Goal: Task Accomplishment & Management: Use online tool/utility

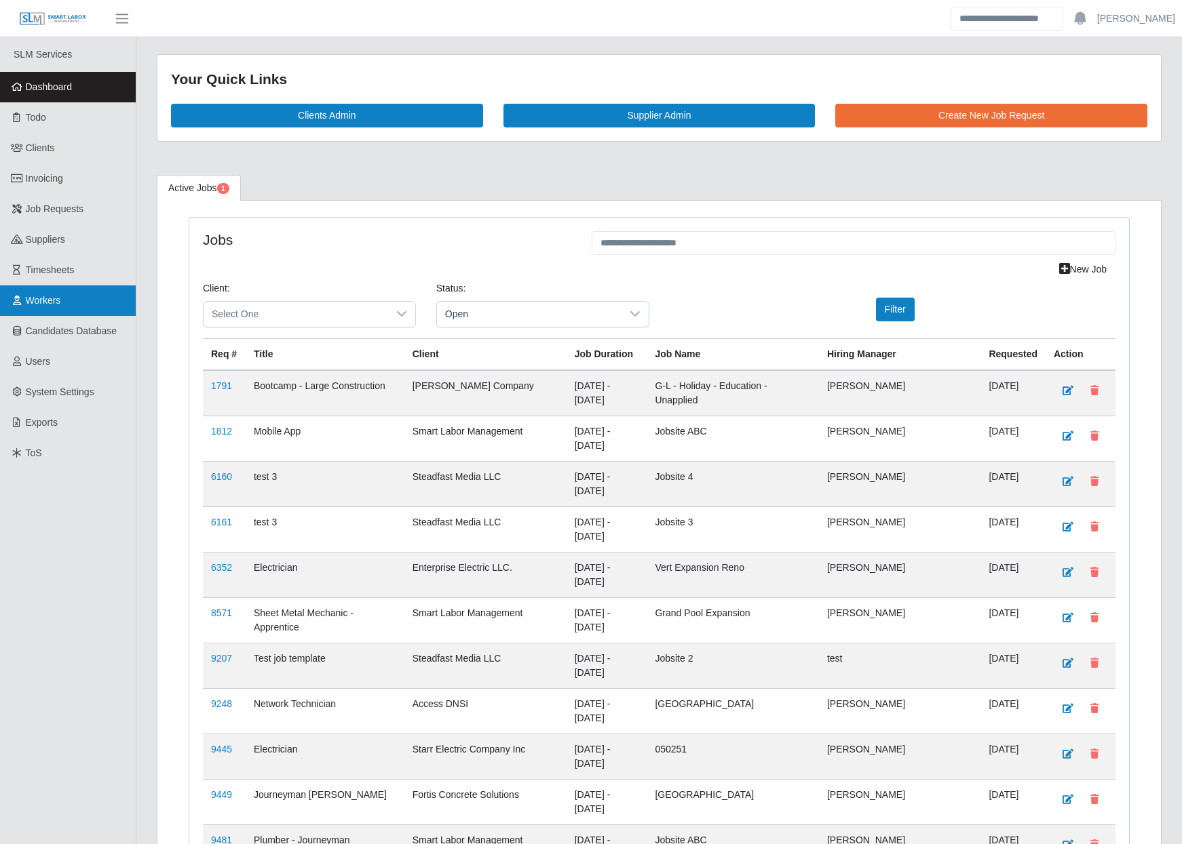
click at [33, 296] on span "Workers" at bounding box center [43, 300] width 35 height 11
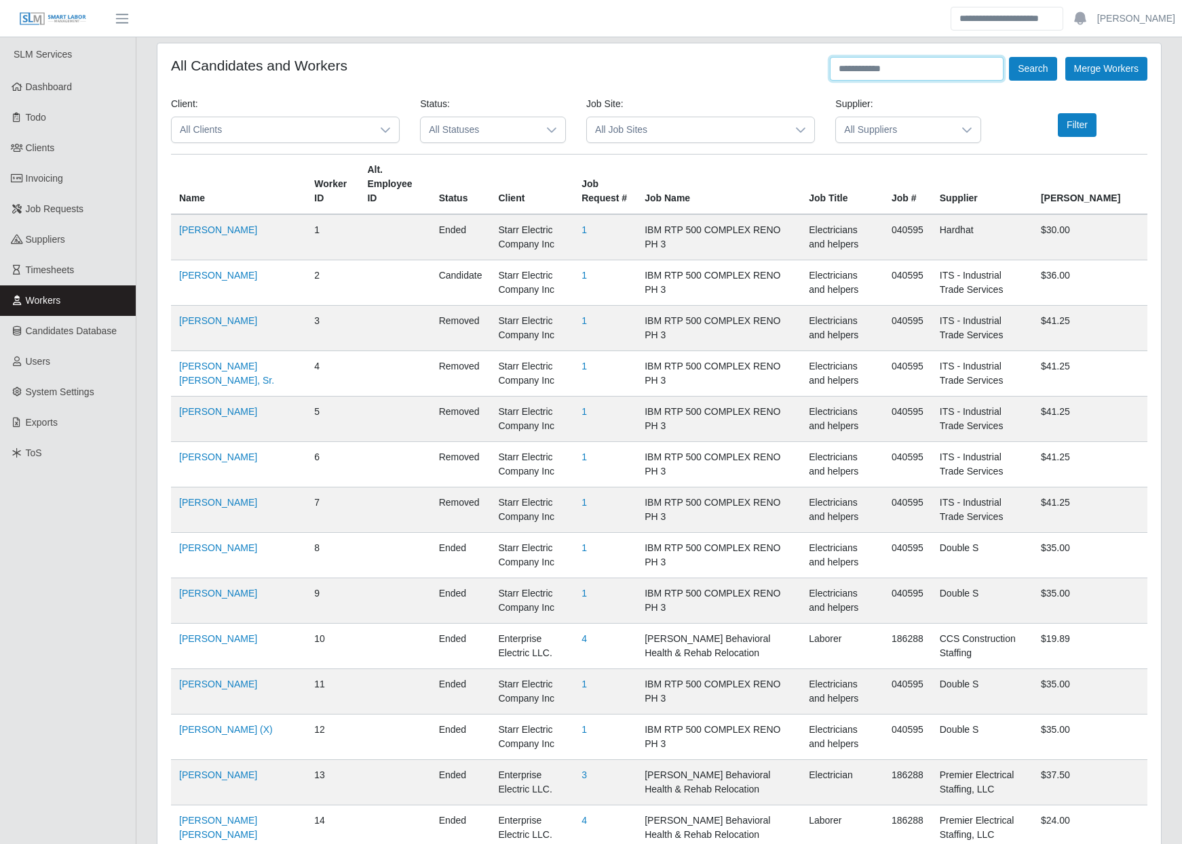
click at [958, 64] on input "text" at bounding box center [917, 69] width 174 height 24
click at [1009, 57] on button "Search" at bounding box center [1032, 69] width 47 height 24
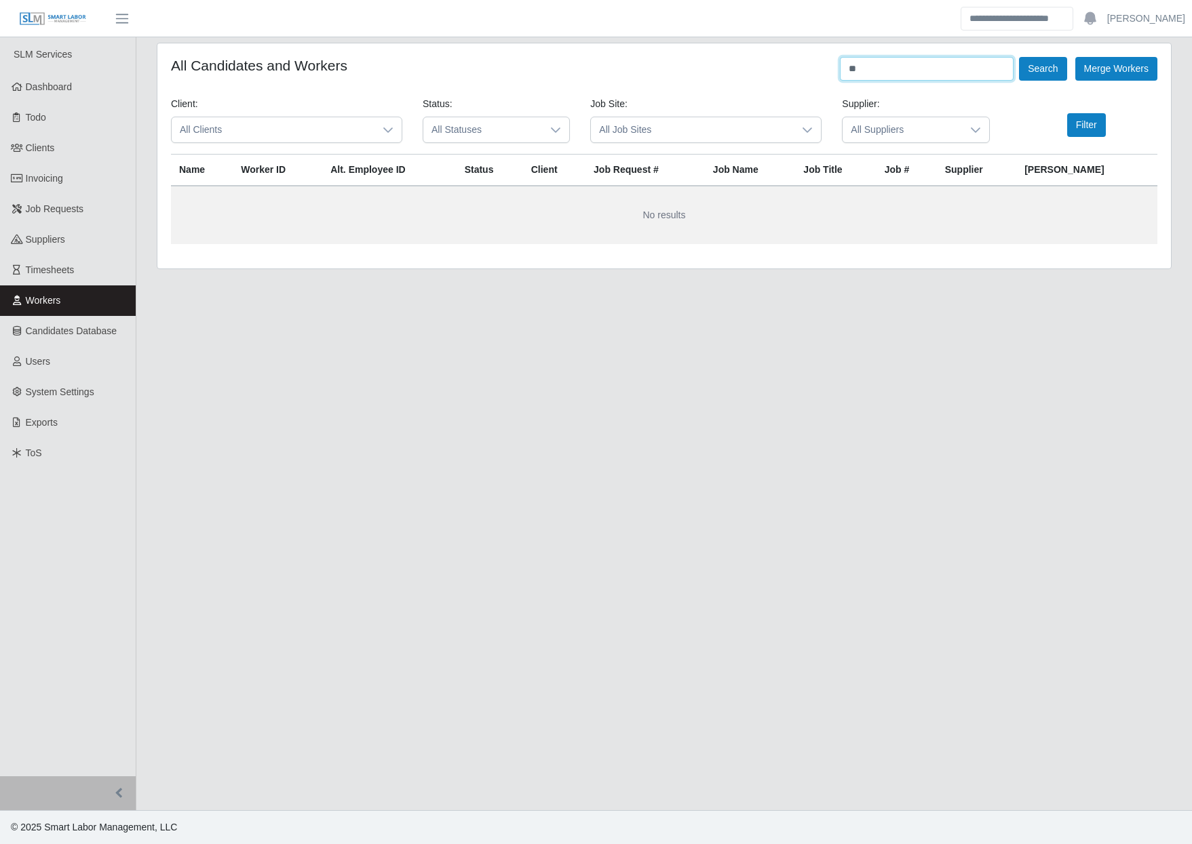
type input "*"
type input "******"
click at [1019, 57] on button "Search" at bounding box center [1042, 69] width 47 height 24
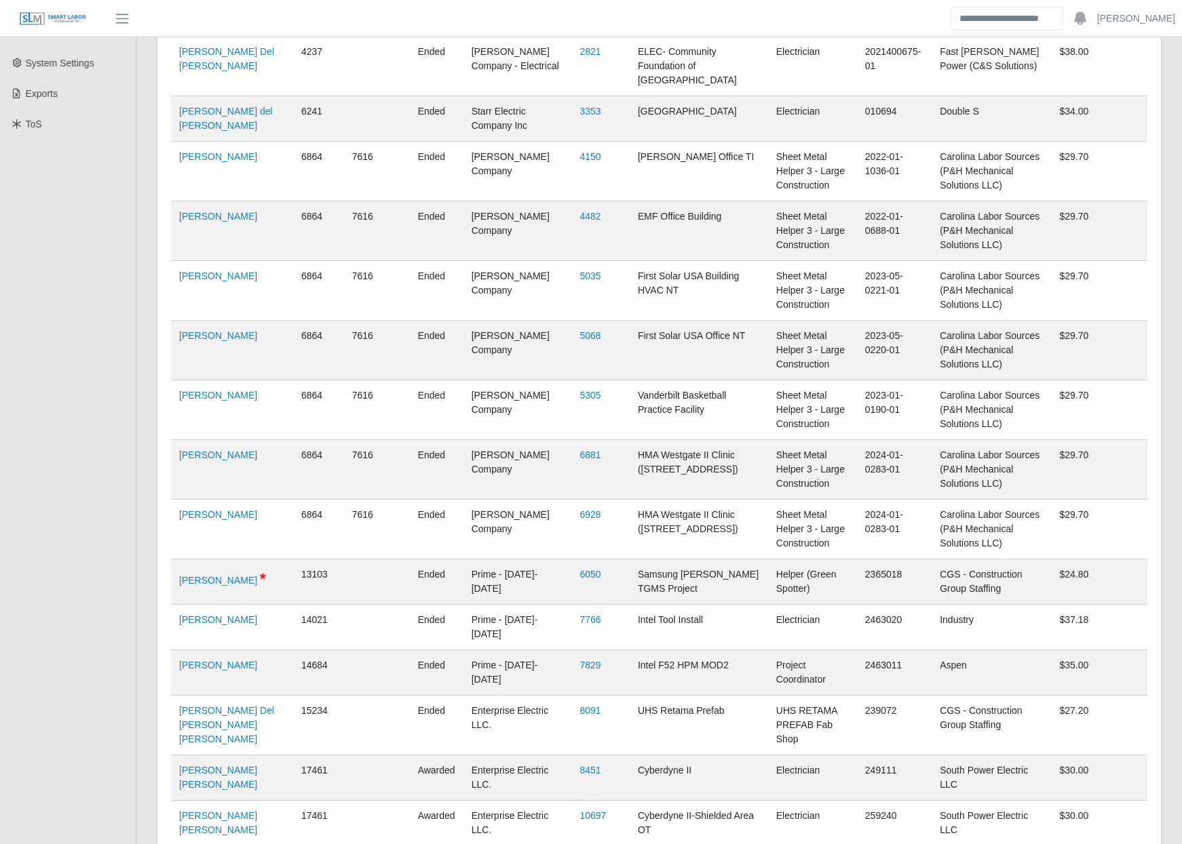
scroll to position [330, 0]
click at [193, 764] on link "[PERSON_NAME] [PERSON_NAME]" at bounding box center [218, 776] width 78 height 25
click at [224, 810] on link "[PERSON_NAME] [PERSON_NAME]" at bounding box center [218, 822] width 78 height 25
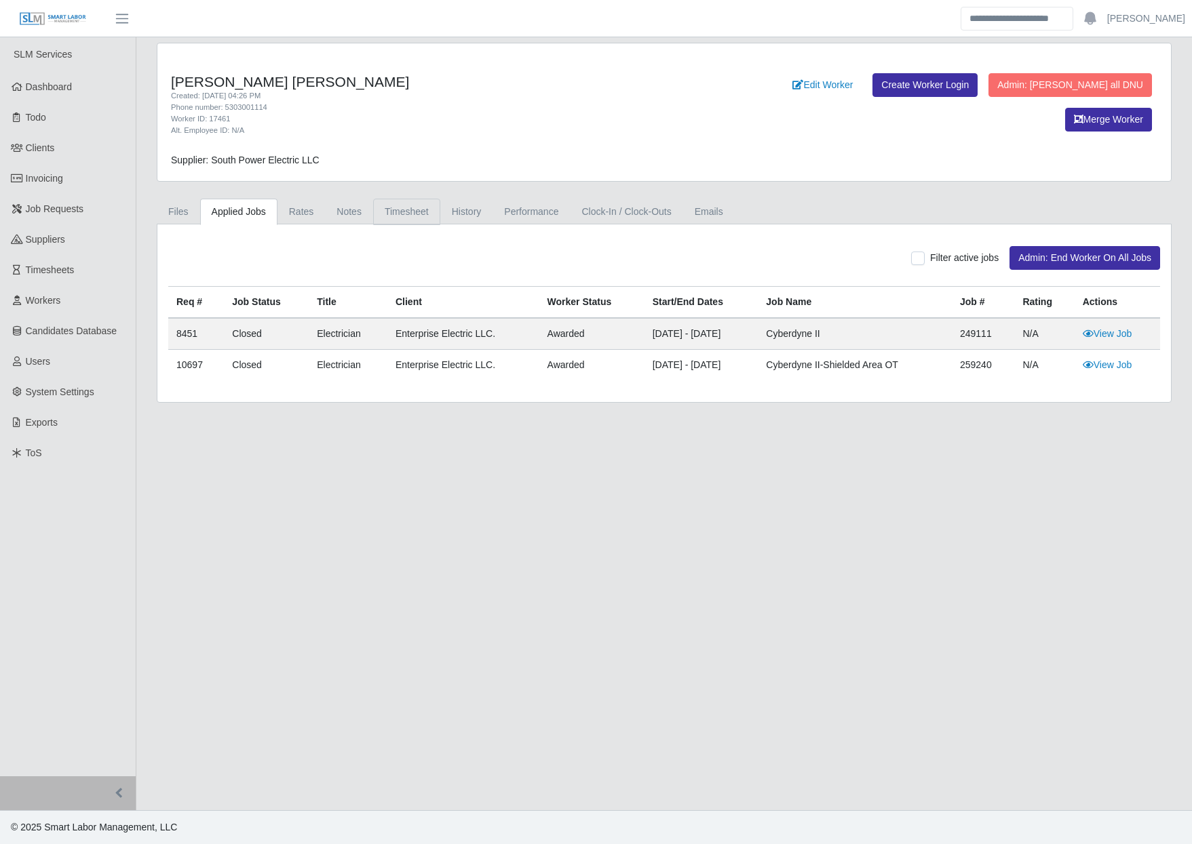
click at [410, 201] on link "Timesheet" at bounding box center [406, 212] width 67 height 26
click at [404, 209] on link "Timesheet" at bounding box center [406, 212] width 67 height 26
